Goal: Task Accomplishment & Management: Complete application form

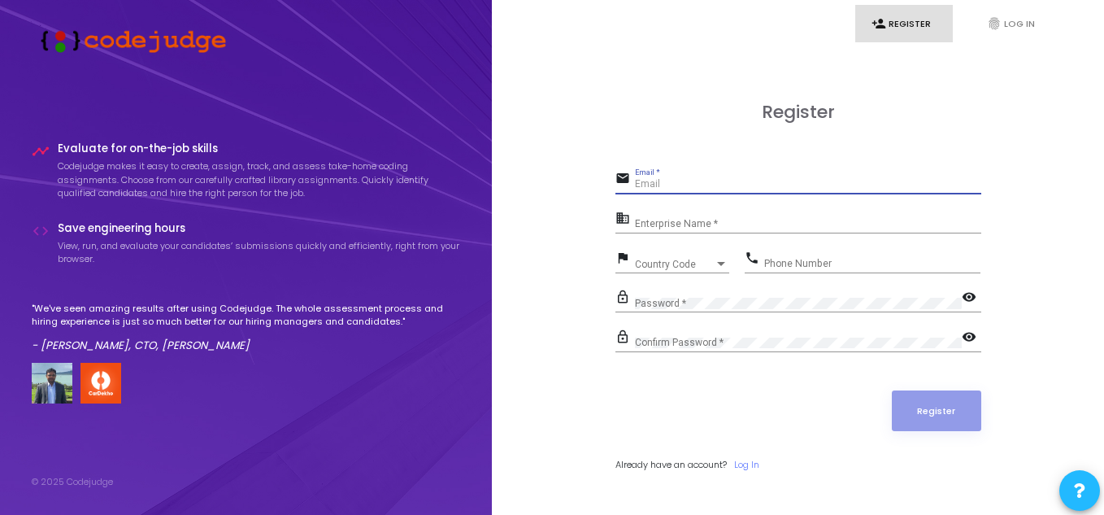
click at [710, 185] on input "Email *" at bounding box center [808, 184] width 346 height 11
type input "2"
type input "[EMAIL_ADDRESS][DOMAIN_NAME]"
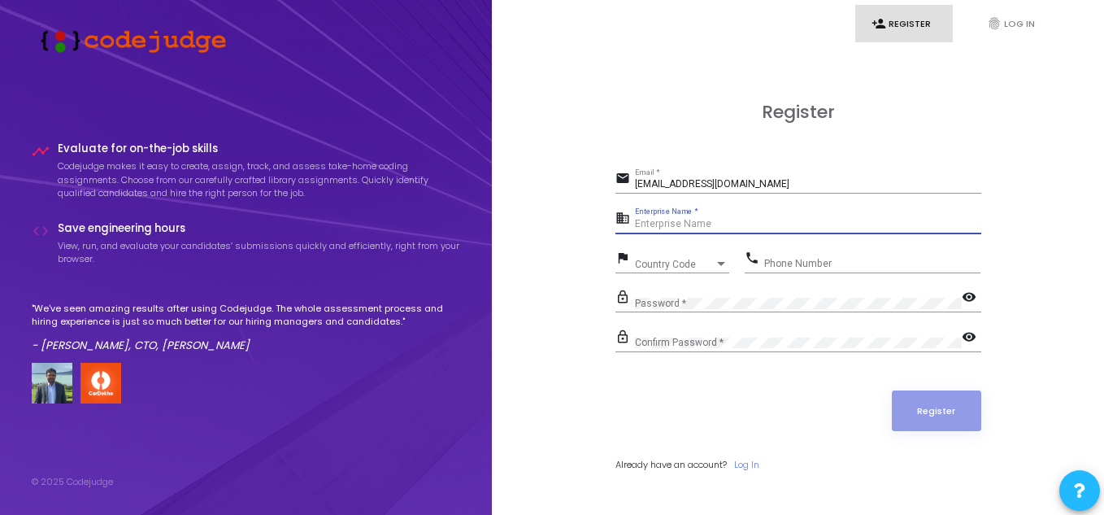
click at [674, 219] on input "Enterprise Name *" at bounding box center [808, 224] width 346 height 11
click at [623, 219] on mat-icon "business" at bounding box center [625, 220] width 20 height 20
click at [617, 221] on mat-icon "business" at bounding box center [625, 220] width 20 height 20
click at [619, 220] on mat-icon "business" at bounding box center [625, 220] width 20 height 20
click at [675, 220] on input "Enterprise Name *" at bounding box center [808, 224] width 346 height 11
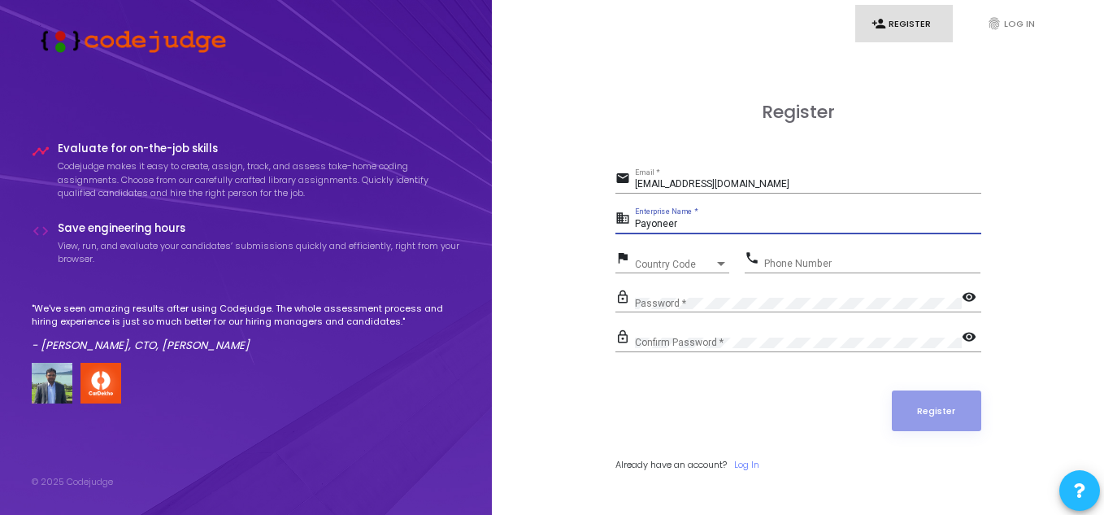
type input "Payoneer"
click at [688, 258] on div "Country Code Country Code" at bounding box center [682, 260] width 94 height 25
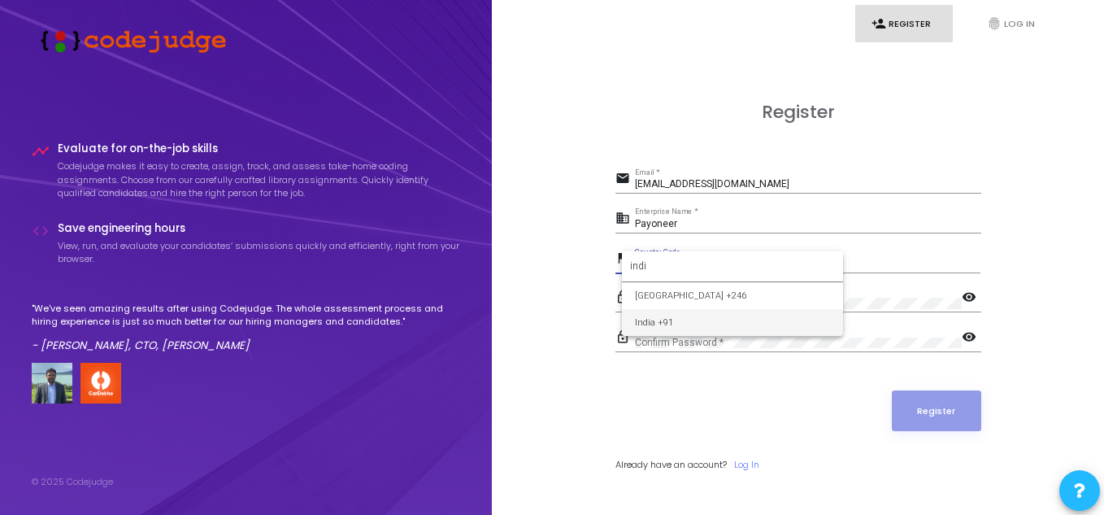
type input "indi"
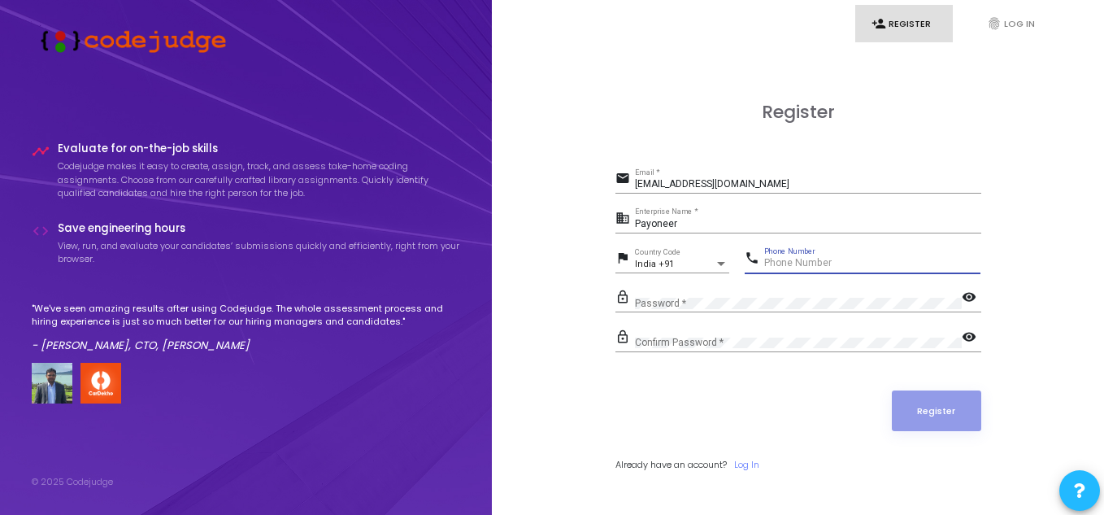
click at [793, 266] on input "Phone Number" at bounding box center [872, 263] width 216 height 11
type input "8826917687"
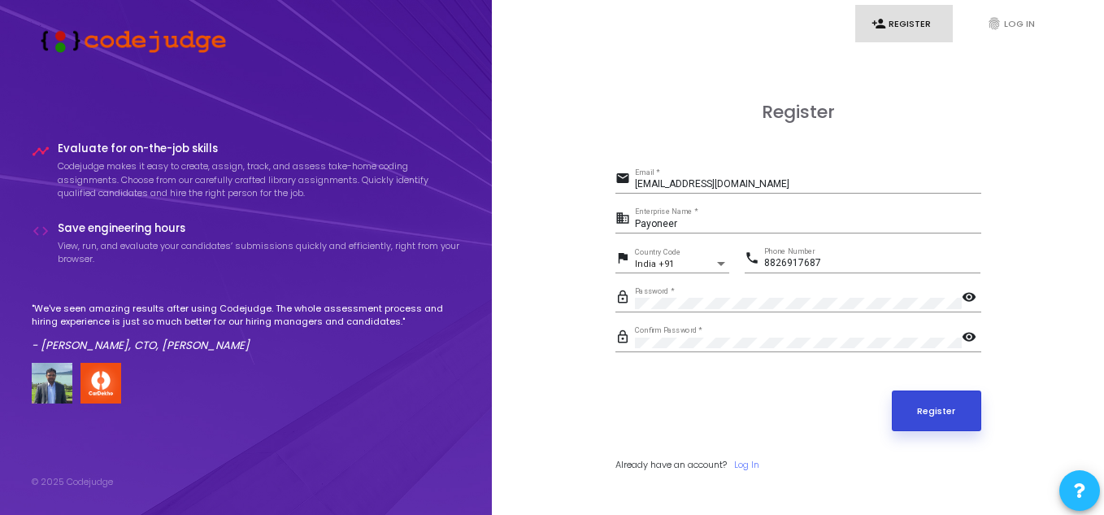
click at [927, 407] on button "Register" at bounding box center [936, 410] width 89 height 41
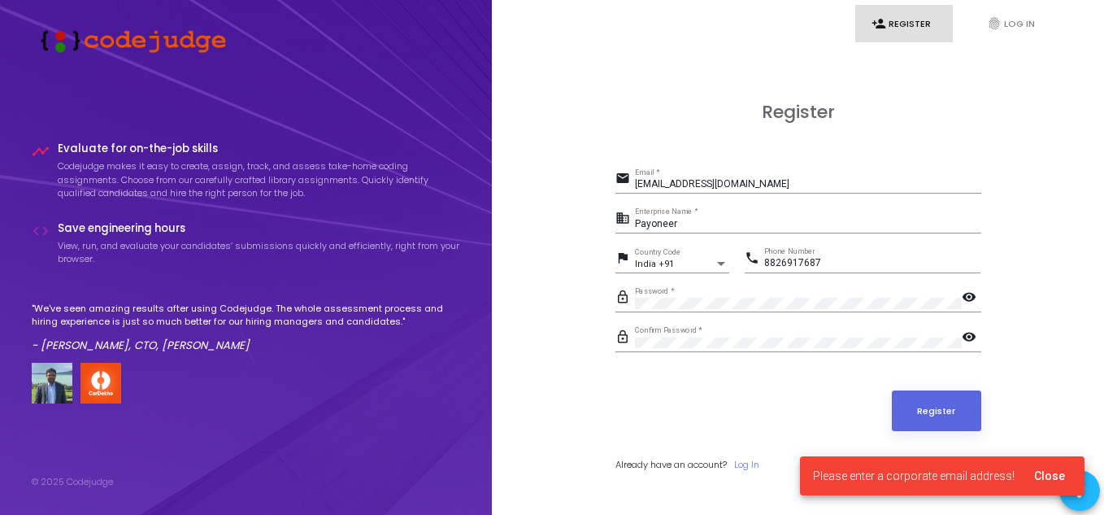
scroll to position [47, 0]
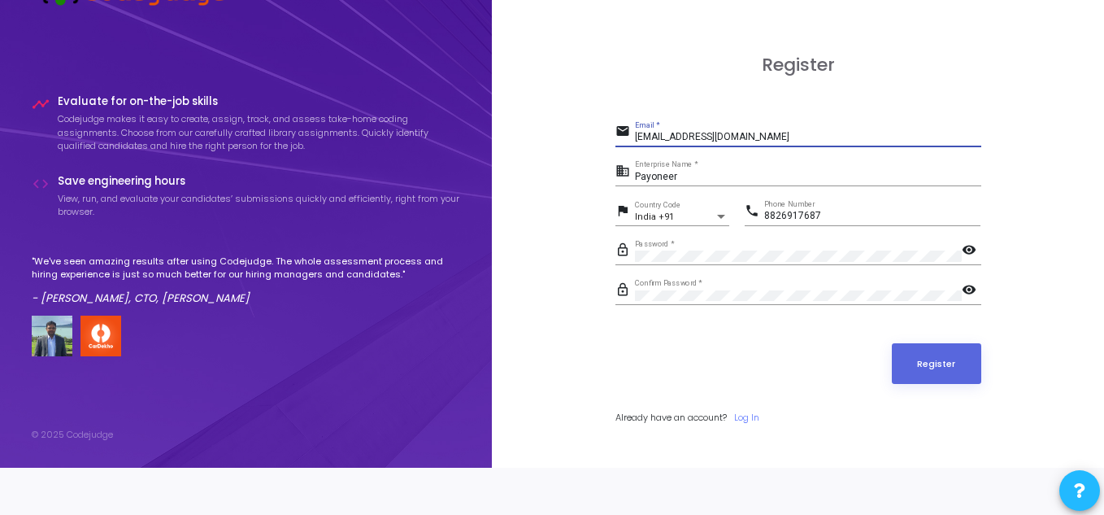
drag, startPoint x: 788, startPoint y: 132, endPoint x: 514, endPoint y: 141, distance: 274.9
click at [514, 141] on div "Register email [EMAIL_ADDRESS][DOMAIN_NAME] Email * business Payoneer Enterpris…" at bounding box center [798, 257] width 576 height 515
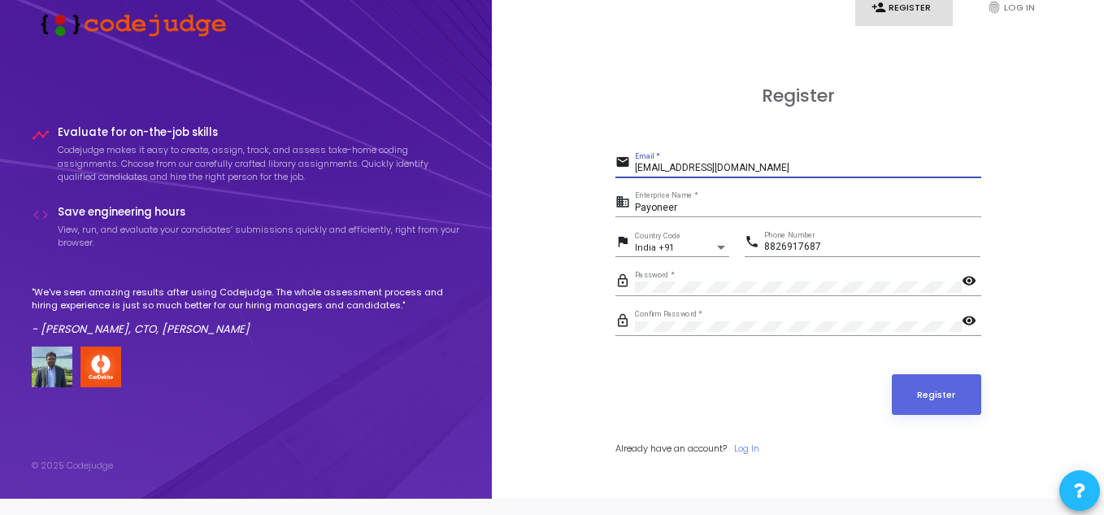
scroll to position [0, 0]
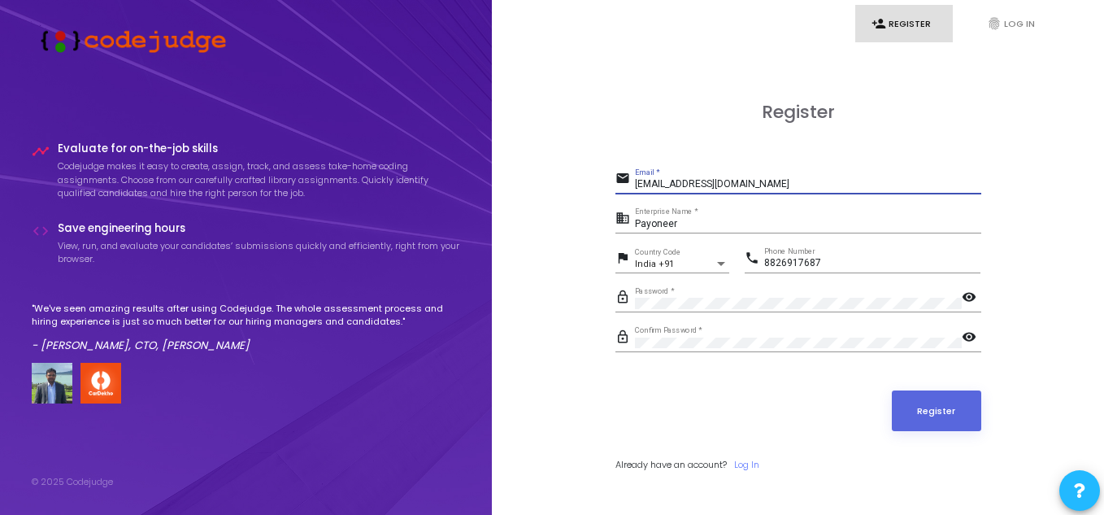
click at [650, 378] on form "email [EMAIL_ADDRESS][DOMAIN_NAME] Email * business Payoneer Enterprise Name * …" at bounding box center [798, 318] width 366 height 303
